Goal: Transaction & Acquisition: Book appointment/travel/reservation

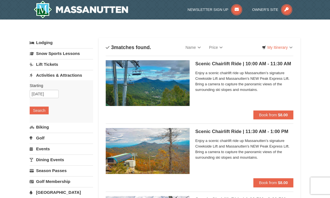
click at [272, 114] on span "Book from" at bounding box center [268, 115] width 18 height 4
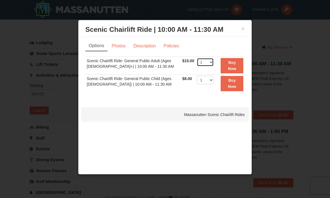
click at [213, 61] on select "1 2 3 4 5 6 7 8 9 10 11 12 13 14 15 16 17 18 19 20 21 22" at bounding box center [205, 62] width 17 height 8
select select "4"
click at [232, 65] on button "Buy Now" at bounding box center [231, 65] width 23 height 15
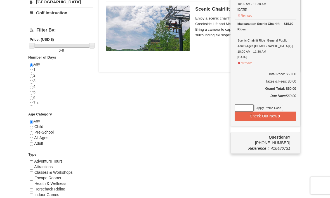
scroll to position [191, 0]
click at [274, 111] on button "Check Out Now" at bounding box center [264, 115] width 61 height 9
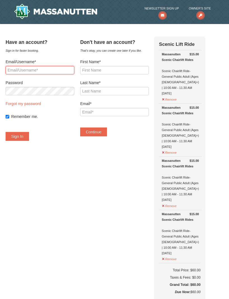
type input "eviedunk@gmail.com"
click at [23, 136] on button "Sign In" at bounding box center [17, 136] width 23 height 9
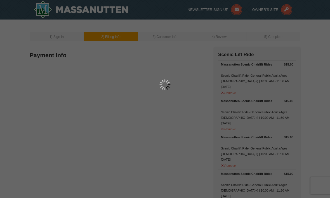
type input "[PERSON_NAME]"
type input "[STREET_ADDRESS]"
type input "Bethesda"
type input "20816"
type input "301"
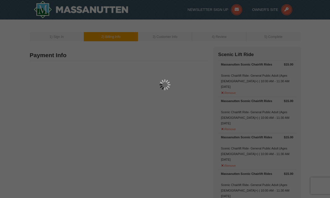
type input "452"
type input "1431"
type input "eviedunk@gmail.com"
select select "MD"
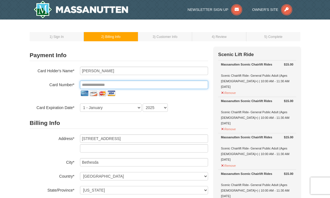
click at [90, 84] on input "tel" at bounding box center [144, 85] width 128 height 8
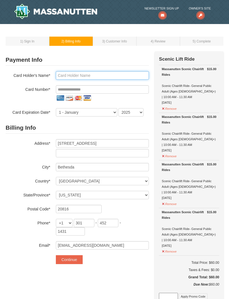
type input "Evelyn"
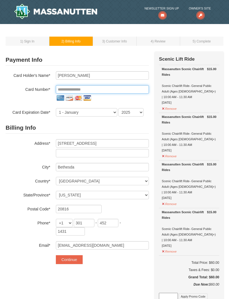
type input "**********"
select select "8"
select select "2030"
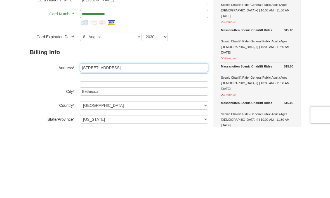
click at [125, 135] on input "5311 allandale rd" at bounding box center [144, 139] width 128 height 8
type input "5"
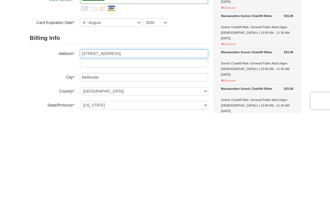
type input "6103 Winter Park Dr"
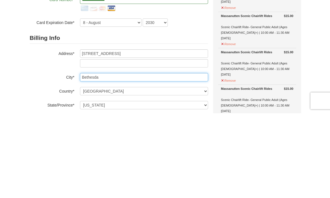
click at [113, 158] on input "Bethesda" at bounding box center [144, 162] width 128 height 8
type input "B"
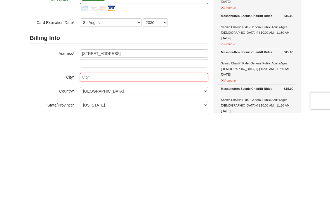
type input "Burke"
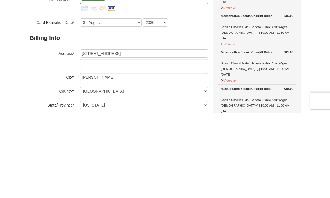
select select "VA"
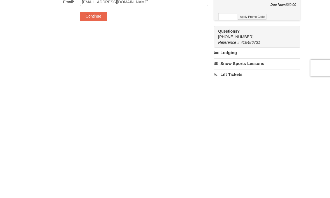
scroll to position [114, 0]
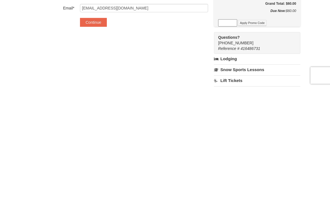
click at [95, 129] on button "Continue" at bounding box center [93, 133] width 27 height 9
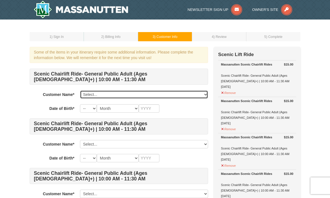
click at [122, 93] on select "Select... Evelyn Ddunkelberger Add New..." at bounding box center [144, 95] width 128 height 8
click at [93, 96] on select "Select... Evelyn Ddunkelberger Add New..." at bounding box center [144, 95] width 128 height 8
select select "15281412"
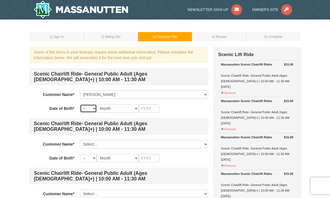
click at [92, 110] on select "-- 01 02 03 04 05 06 07 08 09 10 11 12 13 14 15 16 17 18 19 20 21 22 23 24 25 2…" at bounding box center [88, 108] width 17 height 8
click at [98, 106] on select "Month January February March April May June July August September October Novem…" at bounding box center [118, 108] width 42 height 8
click at [94, 109] on select "-- 01 02 03 04 05 06 07 08 09 10 11 12 13 14 15 16 17 18 19 20 21 22 23 24 25 2…" at bounding box center [88, 108] width 17 height 8
select select "25"
click at [131, 108] on select "Month January February March April May June July August September October Novem…" at bounding box center [118, 108] width 42 height 8
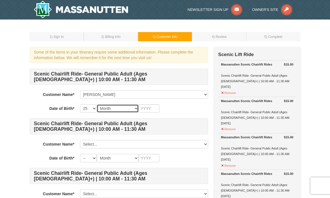
select select "11"
click at [152, 107] on input "text" at bounding box center [149, 108] width 21 height 8
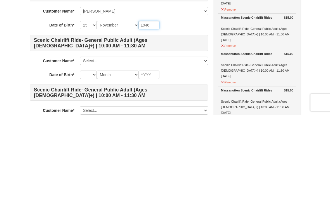
type input "1946"
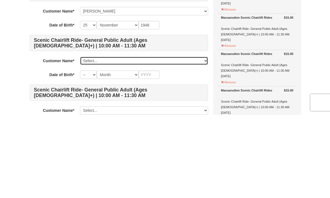
click at [93, 140] on select "Select... Evelyn Ddunkelberger Add New..." at bounding box center [144, 144] width 128 height 8
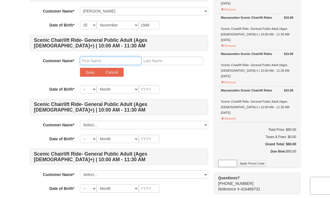
click at [93, 62] on input "text" at bounding box center [110, 61] width 61 height 8
type input "Peter"
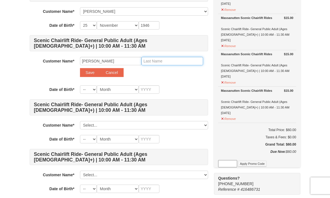
click at [159, 58] on input "text" at bounding box center [171, 61] width 61 height 8
type input "dunkelberger"
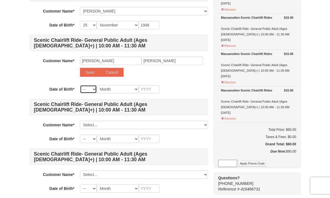
click at [93, 90] on select "-- 01 02 03 04 05 06 07 08 09 10 11 12 13 14 15 16 17 18 19 20 21 22 23 24 25 2…" at bounding box center [88, 89] width 17 height 8
select select "29"
click at [134, 88] on select "Month January February March April May June July August September October Novem…" at bounding box center [118, 89] width 42 height 8
select select "06"
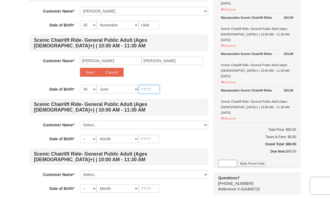
click at [151, 86] on input "text" at bounding box center [149, 89] width 21 height 8
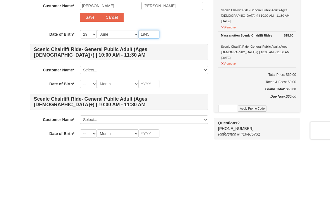
type input "1945"
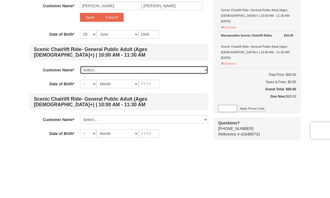
click at [107, 121] on select "Select... Evelyn Ddunkelberger Add New..." at bounding box center [144, 125] width 128 height 8
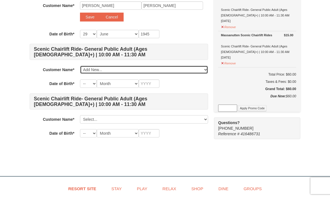
select select
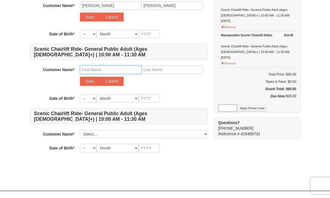
click at [87, 70] on input "text" at bounding box center [110, 70] width 61 height 8
type input "Donald bellenger"
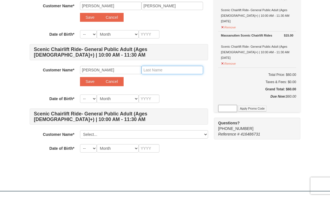
click at [173, 68] on input "text" at bounding box center [171, 70] width 61 height 8
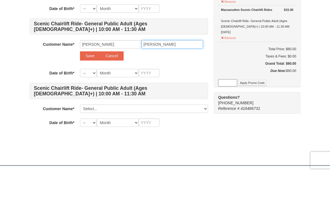
type input "Bellenger"
click at [93, 95] on select "-- 01 02 03 04 05 06 07 08 09 10 11 12 13 14 15 16 17 18 19 20 21 22 23 24 25 2…" at bounding box center [88, 99] width 17 height 8
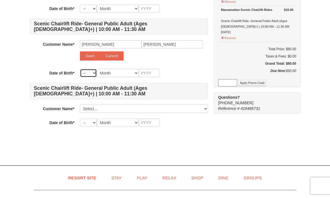
select select "17"
click at [134, 73] on select "Month January February March April May June July August September October Novem…" at bounding box center [118, 73] width 42 height 8
select select "06"
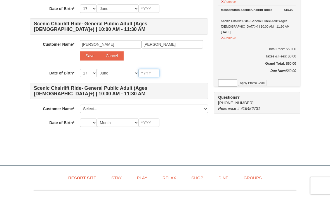
click at [144, 70] on input "text" at bounding box center [149, 73] width 21 height 8
type input "1"
type input "19"
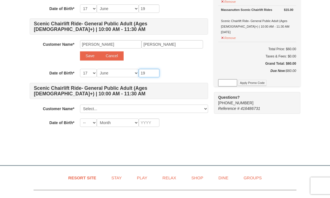
type input "194"
type input "1945"
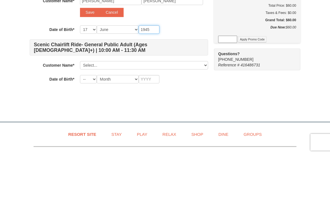
type input "1945"
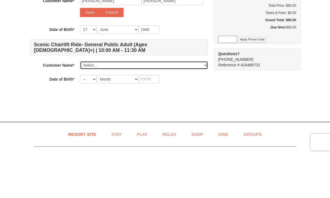
click at [94, 105] on select "Select... Evelyn Ddunkelberger Add New..." at bounding box center [144, 109] width 128 height 8
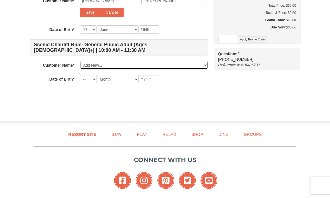
select select
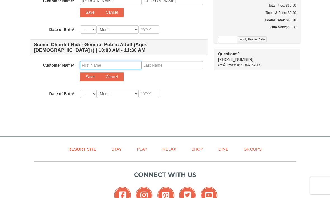
click at [90, 66] on input "text" at bounding box center [110, 65] width 61 height 8
type input "Arlene"
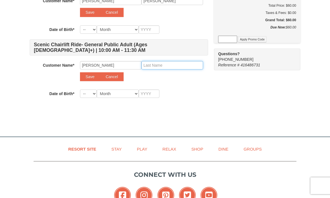
click at [168, 63] on input "text" at bounding box center [171, 65] width 61 height 8
type input "dunkelberger"
click at [92, 93] on select "-- 01 02 03 04 05 06 07 08 09 10 11 12 13 14 15 16 17 18 19 20 21 22 23 24 25 2…" at bounding box center [88, 94] width 17 height 8
select select "07"
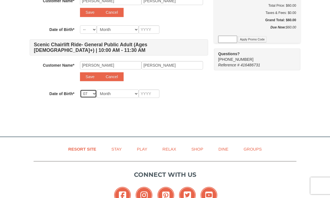
select select "07"
click at [132, 94] on select "Month January February March April May June July August September October Novem…" at bounding box center [118, 94] width 42 height 8
select select "06"
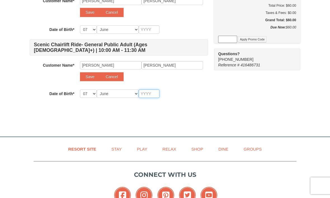
click at [153, 92] on input "text" at bounding box center [149, 94] width 21 height 8
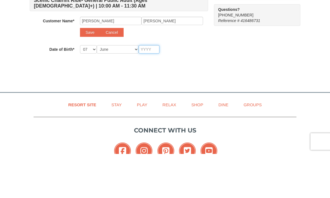
type input "1"
type input "19"
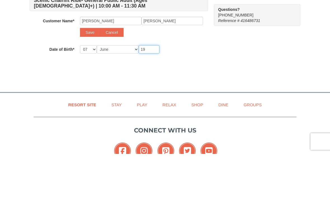
type input "19"
type input "197"
type input "1975"
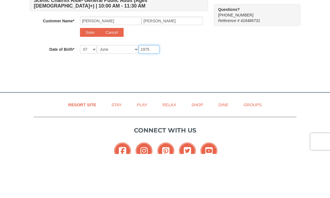
type input "1975"
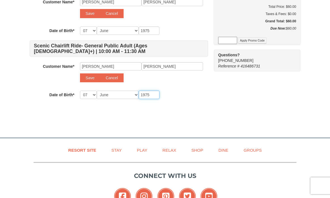
scroll to position [206, 0]
type input "1975"
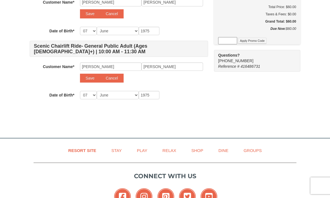
click at [86, 78] on button "Save" at bounding box center [90, 78] width 20 height 9
select select
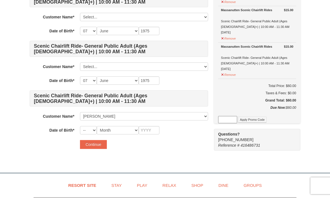
scroll to position [125, 0]
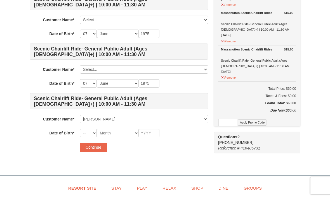
click at [88, 149] on button "Continue" at bounding box center [93, 147] width 27 height 9
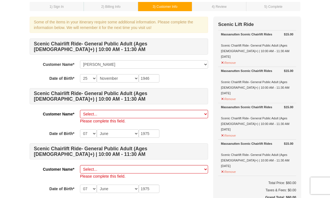
scroll to position [30, 0]
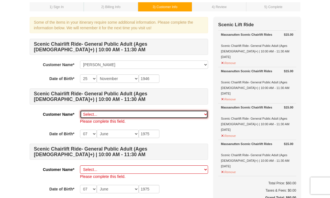
click at [204, 117] on select "Select... Evelyn Ddunkelberger Arlene dunkelberger Add New..." at bounding box center [144, 114] width 128 height 8
select select "28340828"
select select
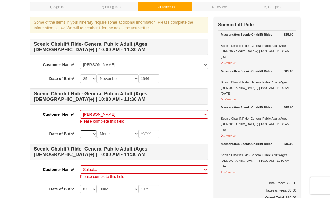
click at [90, 134] on select "-- 01 02 03 04 05 06 07 08 09 10 11 12 13 14 15 16 17 18 19 20 21 22 23 24 25 2…" at bounding box center [88, 134] width 17 height 8
select select "07"
click at [133, 134] on select "Month January February March April May June July August September October Novem…" at bounding box center [118, 134] width 42 height 8
select select "06"
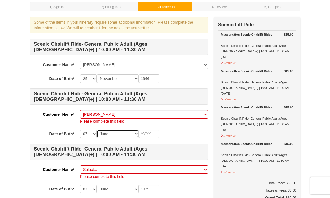
select select "06"
click at [152, 134] on input "text" at bounding box center [149, 134] width 21 height 8
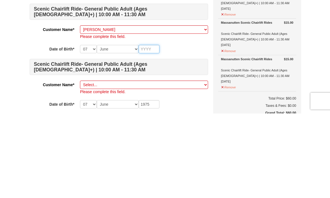
type input "1"
type input "19"
type input "197"
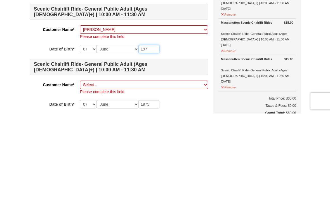
type input "197"
type input "1970"
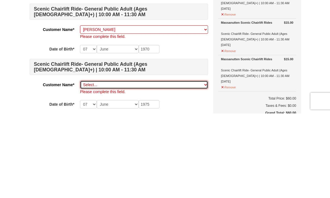
click at [89, 166] on select "Select... Evelyn Ddunkelberger Arlene dunkelberger Add New..." at bounding box center [144, 170] width 128 height 8
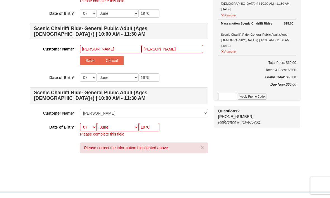
select select
click at [90, 53] on input "text" at bounding box center [110, 49] width 61 height 8
type input "Peter"
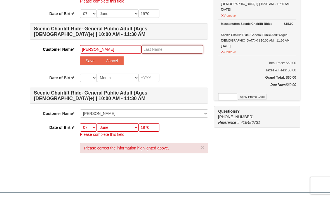
click at [157, 48] on input "text" at bounding box center [171, 49] width 61 height 8
type input "dunkelberger"
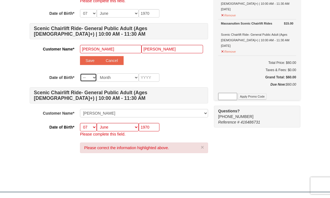
click at [93, 80] on select "-- 01 02 03 04 05 06 07 08 09 10 11 12 13 14 15 16 17 18 19 20 21 22 23 24 25 2…" at bounding box center [88, 78] width 17 height 8
click at [131, 78] on select "Month January February March April May June July August September October Novem…" at bounding box center [118, 77] width 42 height 8
click at [137, 78] on select "Month January February March April May June July August September October Novem…" at bounding box center [118, 77] width 42 height 8
click at [93, 80] on select "-- 01 02 03 04 05 06 07 08 09 10 11 12 13 14 15 16 17 18 19 20 21 22 23 24 25 2…" at bounding box center [88, 77] width 17 height 8
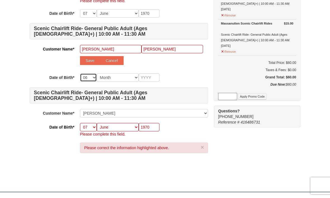
select select "29"
click at [132, 74] on select "Month January February March April May June July August September October Novem…" at bounding box center [118, 77] width 42 height 8
select select "06"
click at [148, 78] on input "text" at bounding box center [149, 77] width 21 height 8
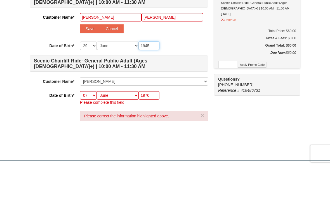
type input "1945"
click at [94, 56] on button "Save" at bounding box center [90, 60] width 20 height 9
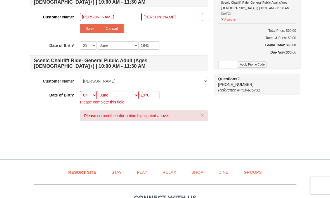
select select
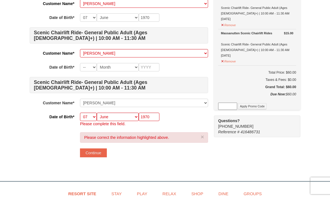
scroll to position [146, 0]
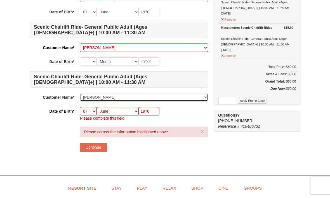
click at [127, 98] on select "Select... Evelyn Ddunkelberger Arlene dunkelberger Peter dunkelberger Add New..." at bounding box center [144, 97] width 128 height 8
click at [124, 96] on select "Select... Evelyn Ddunkelberger Arlene dunkelberger Peter dunkelberger Add New..." at bounding box center [144, 97] width 128 height 8
select select
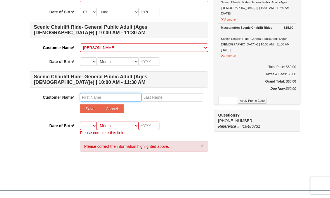
click at [90, 97] on input "text" at bounding box center [110, 97] width 61 height 8
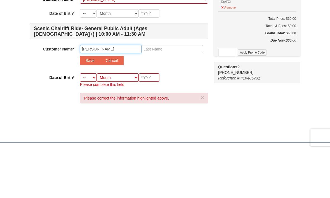
type input "Donald"
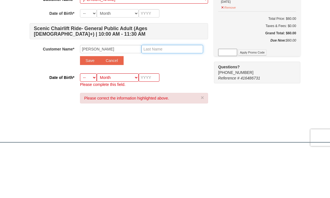
click at [167, 93] on input "text" at bounding box center [171, 97] width 61 height 8
type input "Bekkenger"
click at [90, 122] on select "-- 01 02 03 04 05 06 07 08 09 10 11 12 13 14 15 16 17 18 19 20 21 22 23 24 25 2…" at bounding box center [88, 126] width 17 height 8
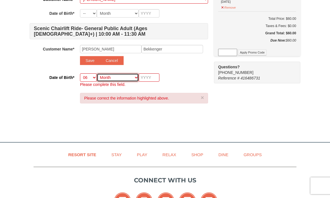
click at [133, 79] on select "Month January February March April May June July August September October Novem…" at bounding box center [118, 77] width 42 height 8
click at [92, 79] on select "-- 01 02 03 04 05 06 07 08 09 10 11 12 13 14 15 16 17 18 19 20 21 22 23 24 25 2…" at bounding box center [88, 77] width 17 height 8
select select "17"
click at [133, 78] on select "Month January February March April May June July August September October Novem…" at bounding box center [118, 77] width 42 height 8
select select "06"
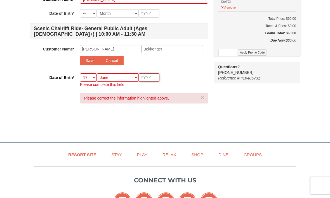
click at [149, 77] on input "text" at bounding box center [149, 77] width 21 height 8
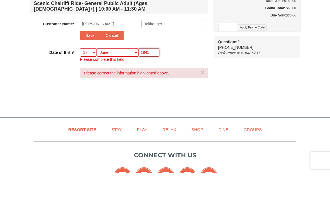
type input "1945"
click at [90, 56] on button "Save" at bounding box center [90, 60] width 20 height 9
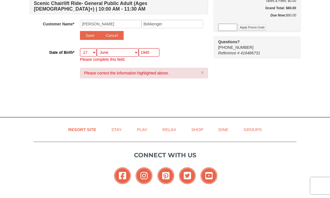
select select
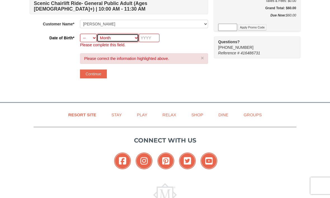
click at [135, 40] on select "Month January February March April May June July August September October Novem…" at bounding box center [118, 38] width 42 height 8
select select "06"
click at [92, 37] on select "-- 01 02 03 04 05 06 07 08 09 10 11 12 13 14 15 16 17 18 19 20 21 22 23 24 25 2…" at bounding box center [88, 38] width 17 height 8
select select "14"
click at [154, 42] on input "text" at bounding box center [149, 38] width 21 height 8
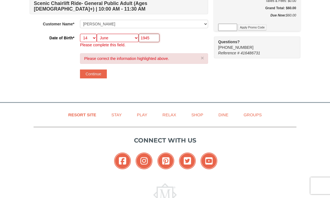
type input "1945"
click at [91, 75] on button "Continue" at bounding box center [93, 74] width 27 height 9
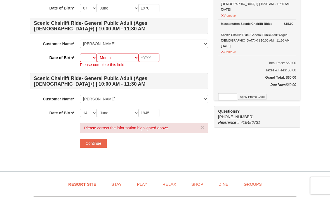
scroll to position [149, 0]
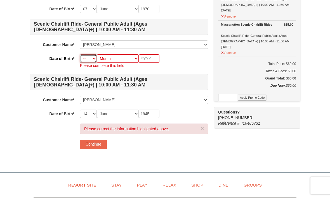
click at [91, 59] on select "-- 01 02 03 04 05 06 07 08 09 10 11 12 13 14 15 16 17 18 19 20 21 22 23 24 25 2…" at bounding box center [88, 59] width 17 height 8
select select "29"
click at [134, 61] on select "Month January February March April May June July August September October Novem…" at bounding box center [118, 58] width 42 height 8
select select "06"
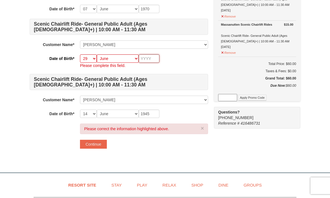
click at [149, 56] on input "text" at bounding box center [149, 58] width 21 height 8
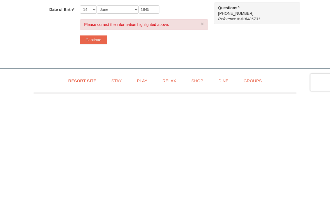
scroll to position [151, 0]
type input "1945"
click at [93, 139] on button "Continue" at bounding box center [93, 143] width 27 height 9
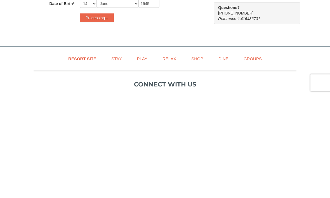
scroll to position [218, 0]
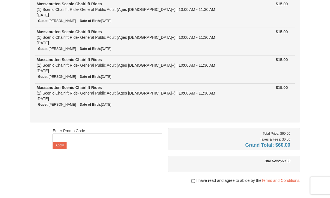
scroll to position [66, 0]
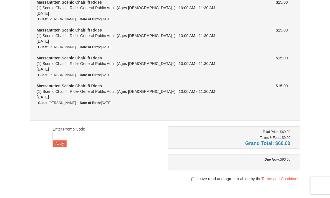
click at [191, 181] on input "checkbox" at bounding box center [193, 179] width 4 height 4
checkbox input "true"
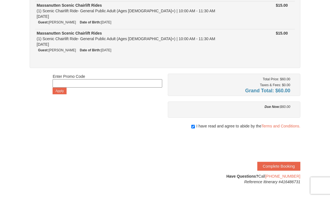
scroll to position [118, 0]
click at [275, 167] on button "Complete Booking" at bounding box center [278, 166] width 43 height 9
